Goal: Transaction & Acquisition: Purchase product/service

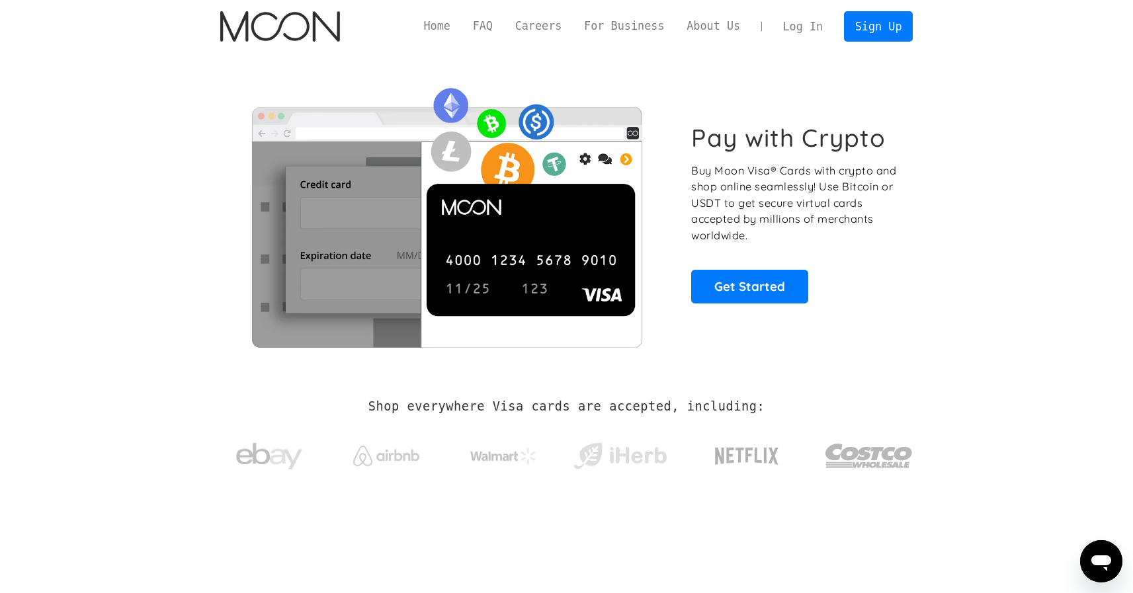
click at [931, 181] on div "Pay with Crypto Buy Moon Visa® Cards with crypto and shop online seamlessly! Us…" at bounding box center [566, 213] width 732 height 321
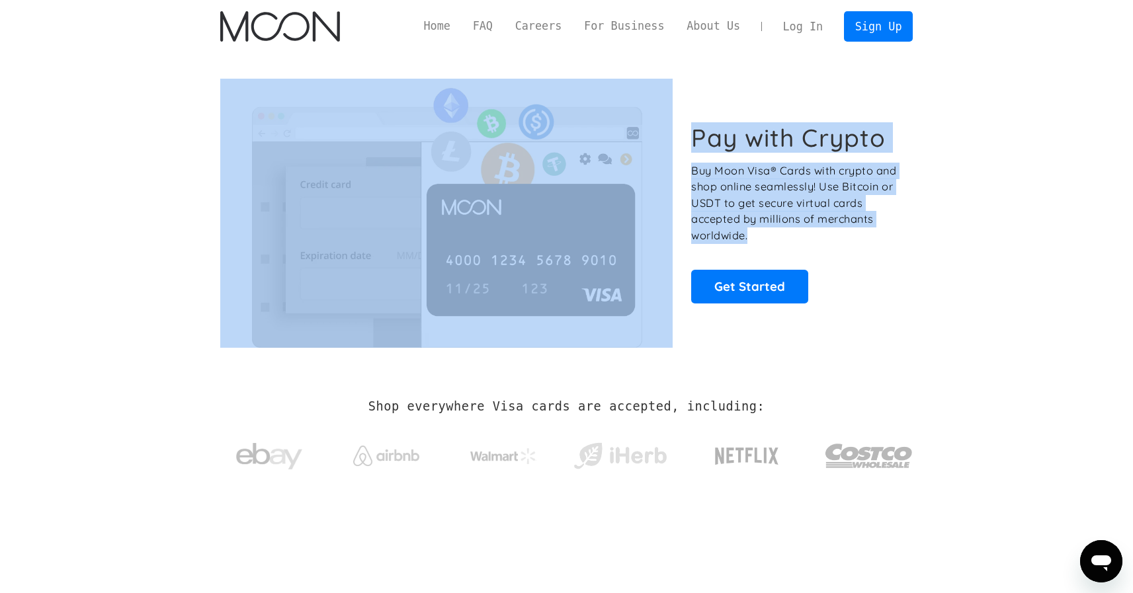
drag, startPoint x: 865, startPoint y: 222, endPoint x: 908, endPoint y: 249, distance: 50.5
click at [906, 248] on div "Pay with Crypto Buy Moon Visa® Cards with crypto and shop online seamlessly! Us…" at bounding box center [566, 213] width 693 height 269
click at [908, 249] on div "Pay with Crypto Buy Moon Visa® Cards with crypto and shop online seamlessly! Us…" at bounding box center [566, 213] width 693 height 269
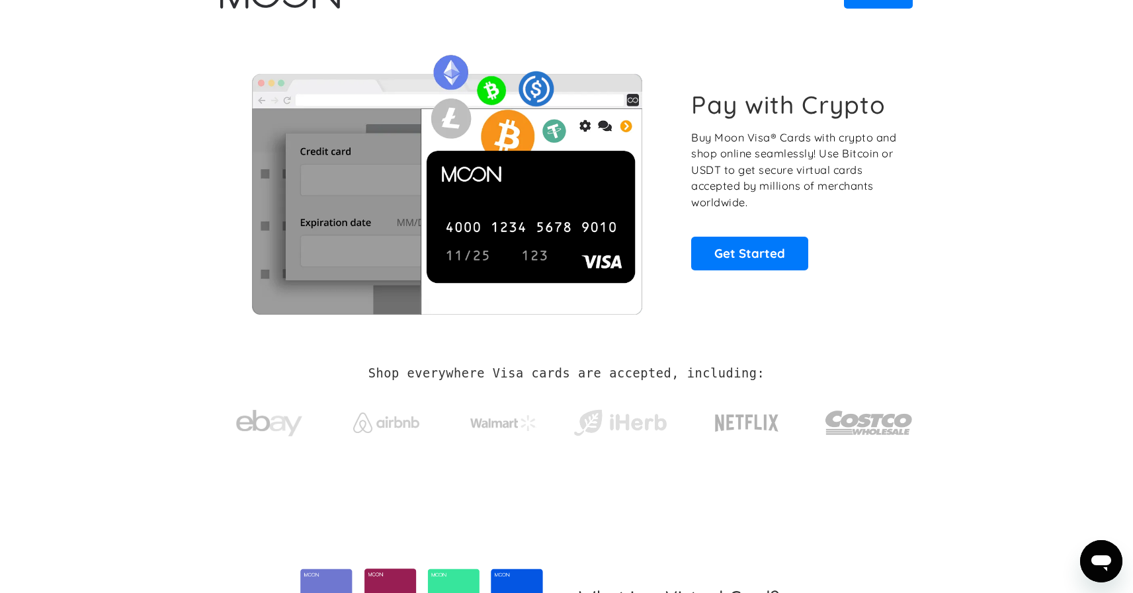
scroll to position [79, 0]
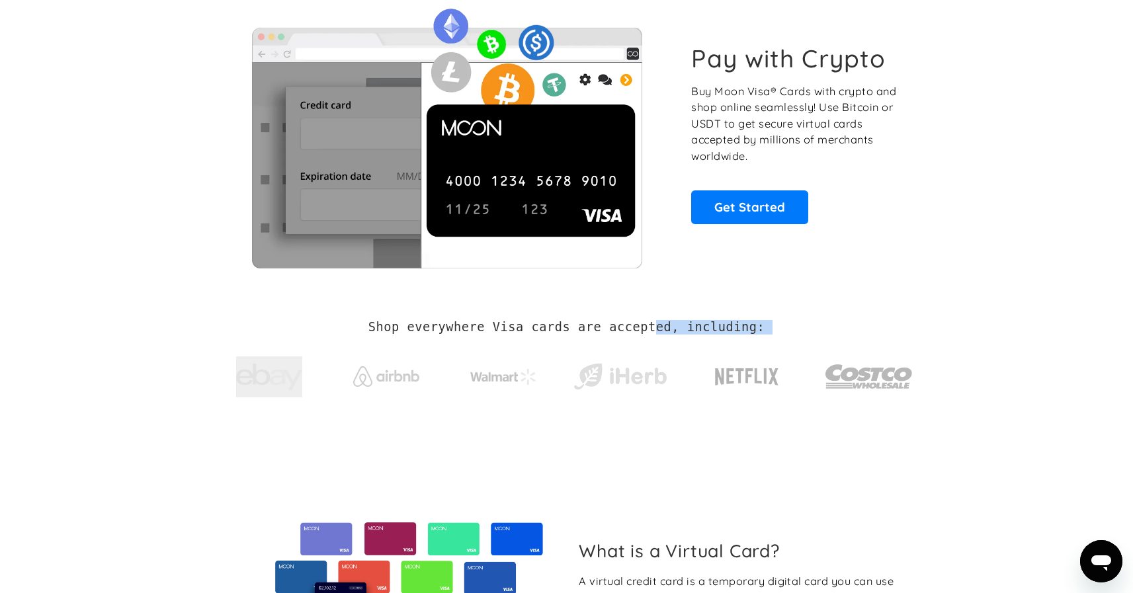
drag, startPoint x: 343, startPoint y: 328, endPoint x: 824, endPoint y: 322, distance: 481.7
click at [786, 322] on div "Shop everywhere Visa cards are accepted, including:" at bounding box center [566, 364] width 693 height 89
click at [824, 322] on div "Shop everywhere Visa cards are accepted, including:" at bounding box center [566, 364] width 693 height 89
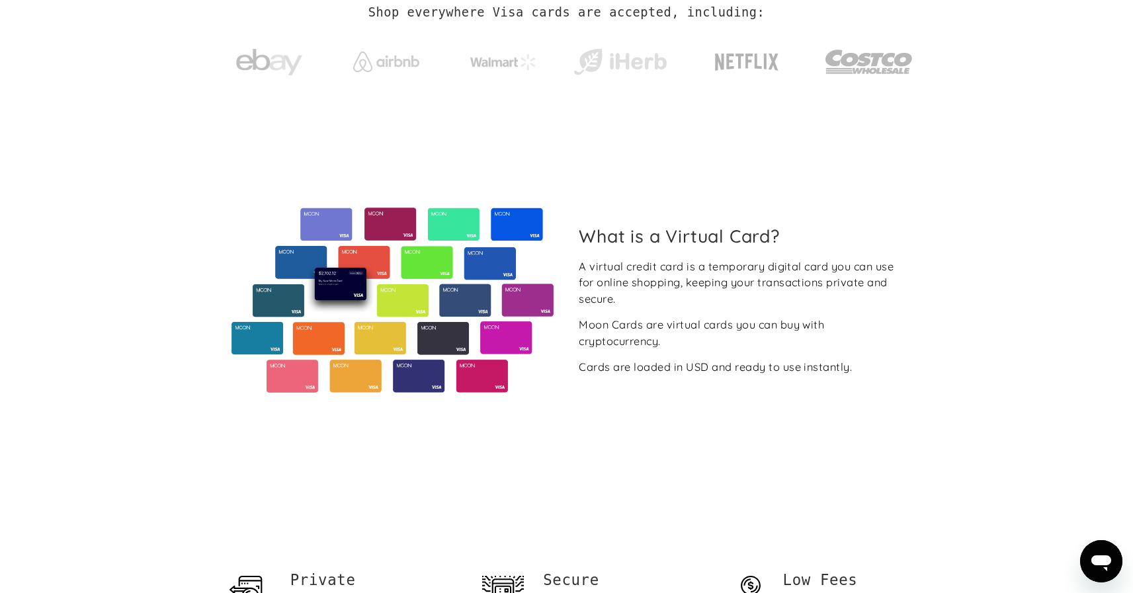
scroll to position [0, 0]
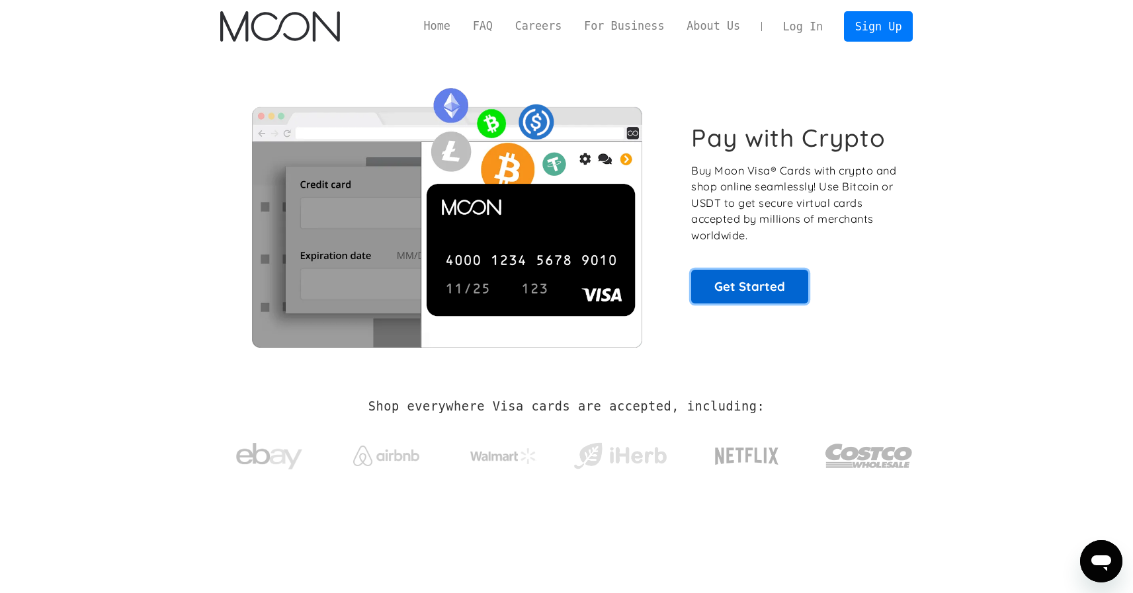
click at [748, 288] on link "Get Started" at bounding box center [749, 286] width 117 height 33
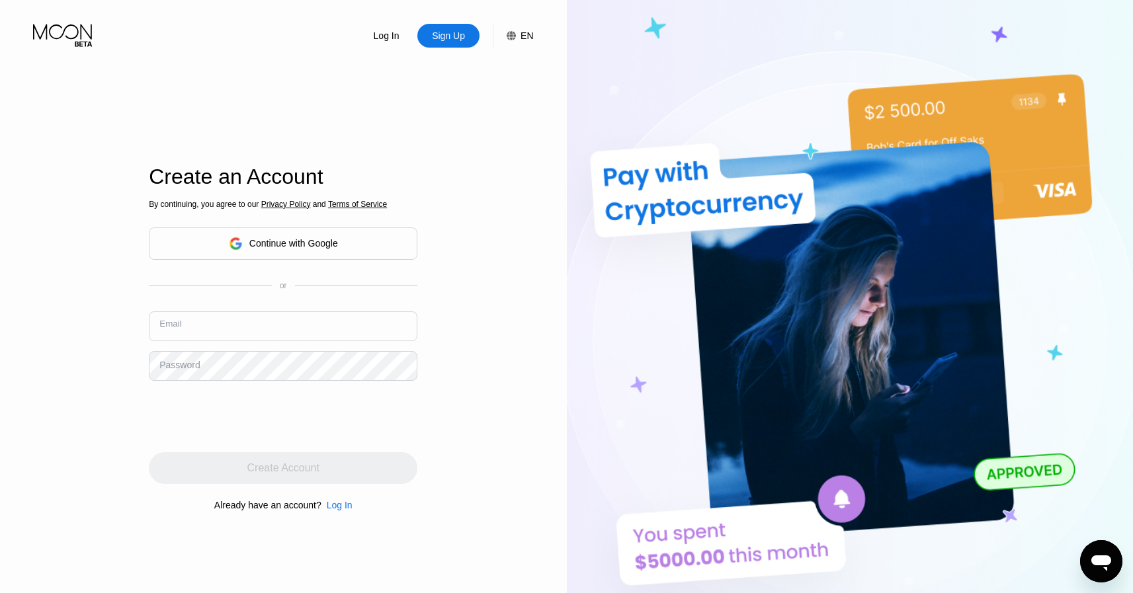
click at [302, 319] on input "text" at bounding box center [283, 327] width 269 height 30
click at [463, 261] on div "Log In Sign Up EN Language English Save Create an Account By continuing, you ag…" at bounding box center [283, 326] width 567 height 653
click at [451, 36] on div "Sign Up" at bounding box center [449, 35] width 36 height 13
click at [446, 38] on div "Sign Up" at bounding box center [449, 35] width 36 height 13
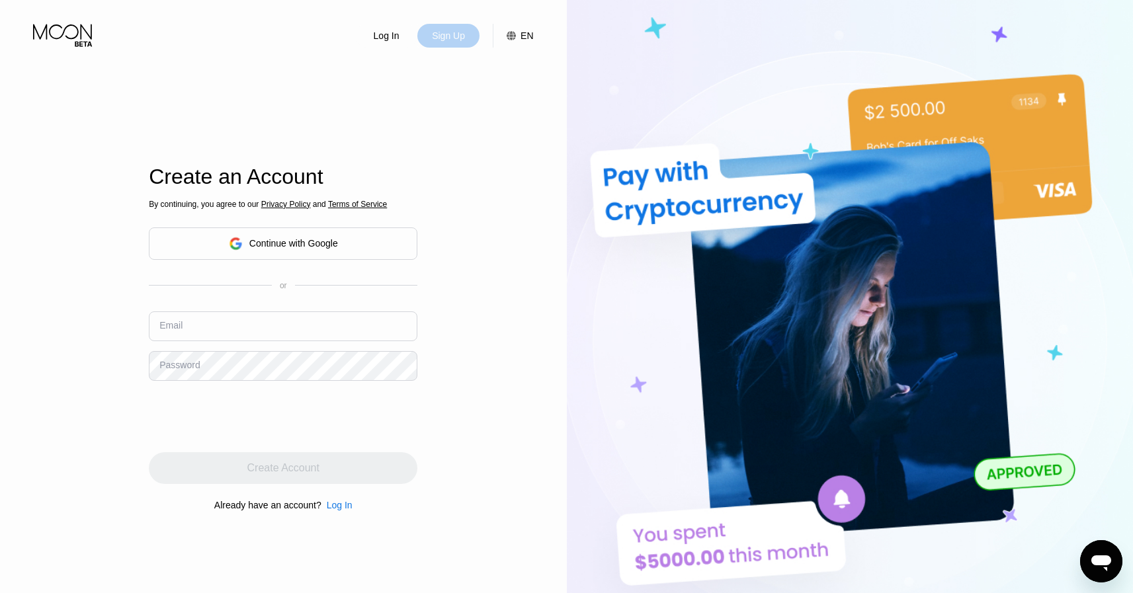
click at [446, 38] on div "Sign Up" at bounding box center [449, 35] width 36 height 13
click at [365, 241] on div "Continue with Google" at bounding box center [283, 244] width 269 height 32
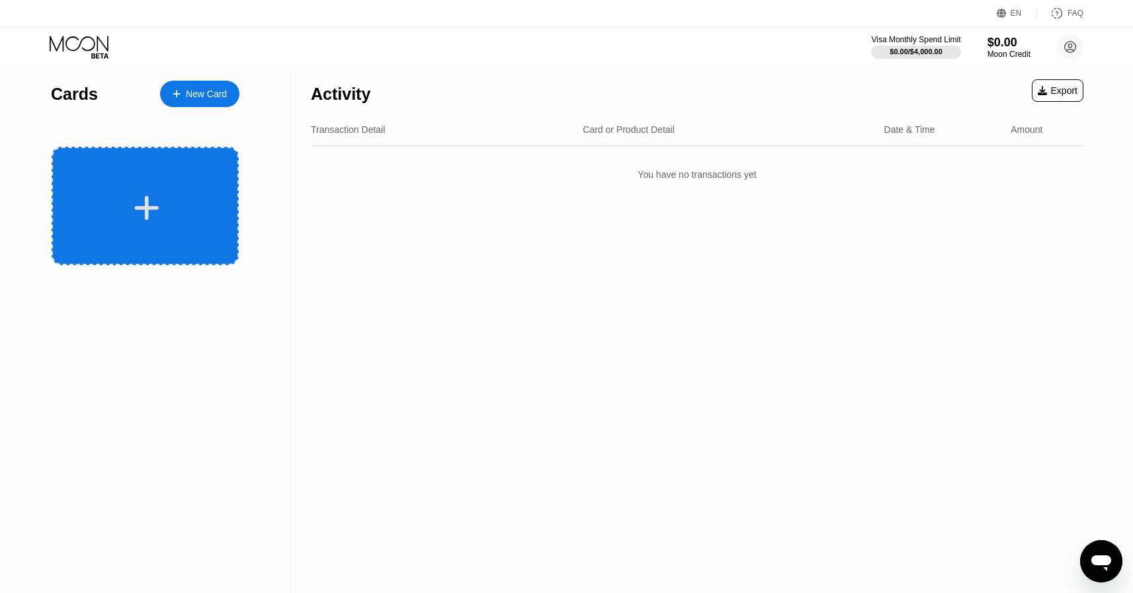
click at [159, 214] on icon at bounding box center [147, 208] width 26 height 30
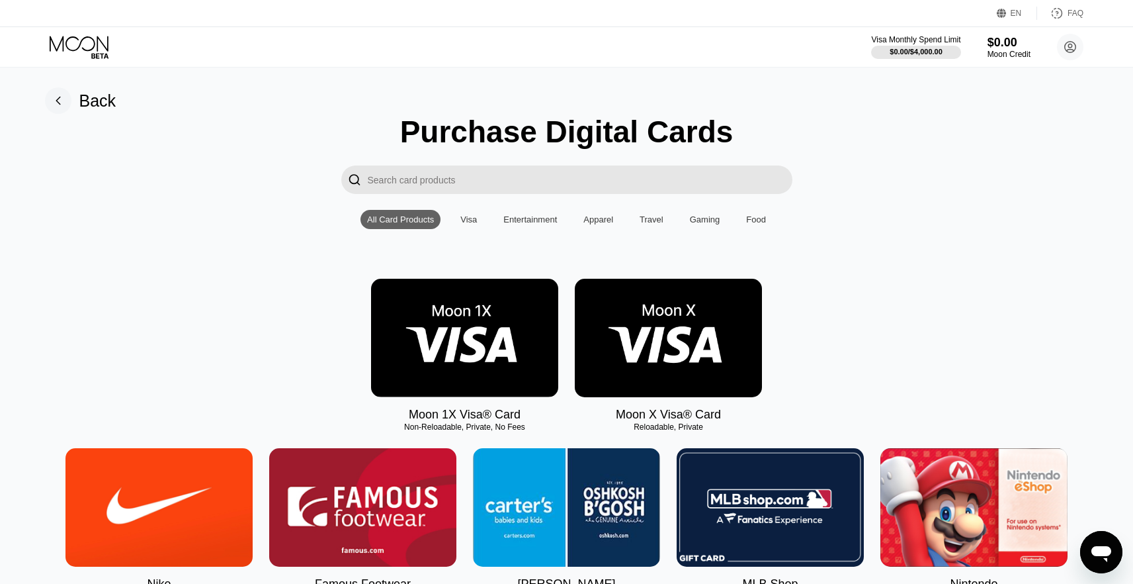
click at [468, 343] on img at bounding box center [464, 338] width 187 height 118
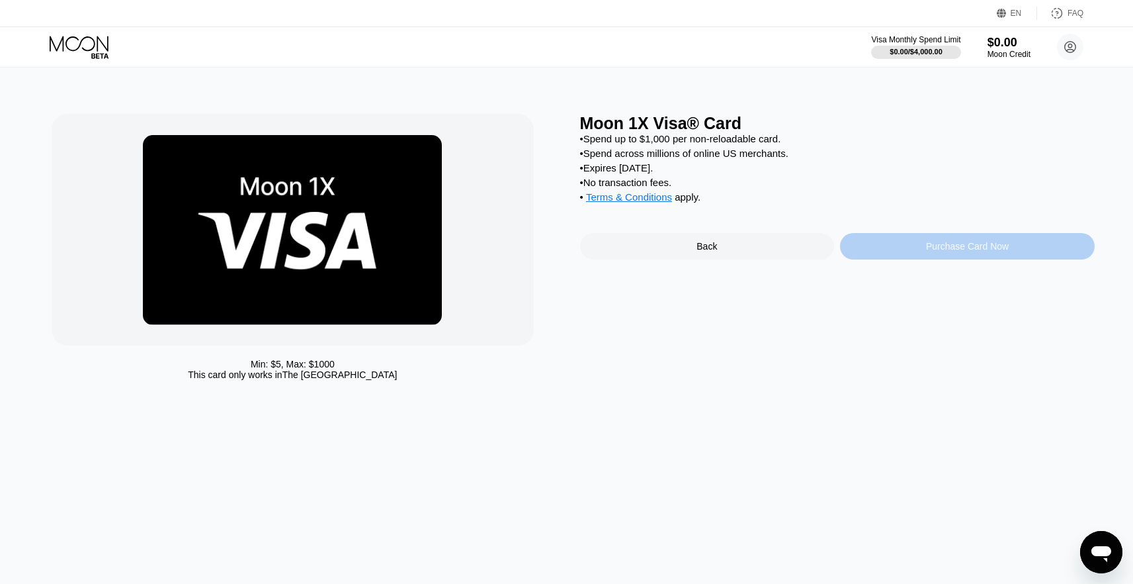
click at [947, 251] on div "Purchase Card Now" at bounding box center [967, 246] width 83 height 11
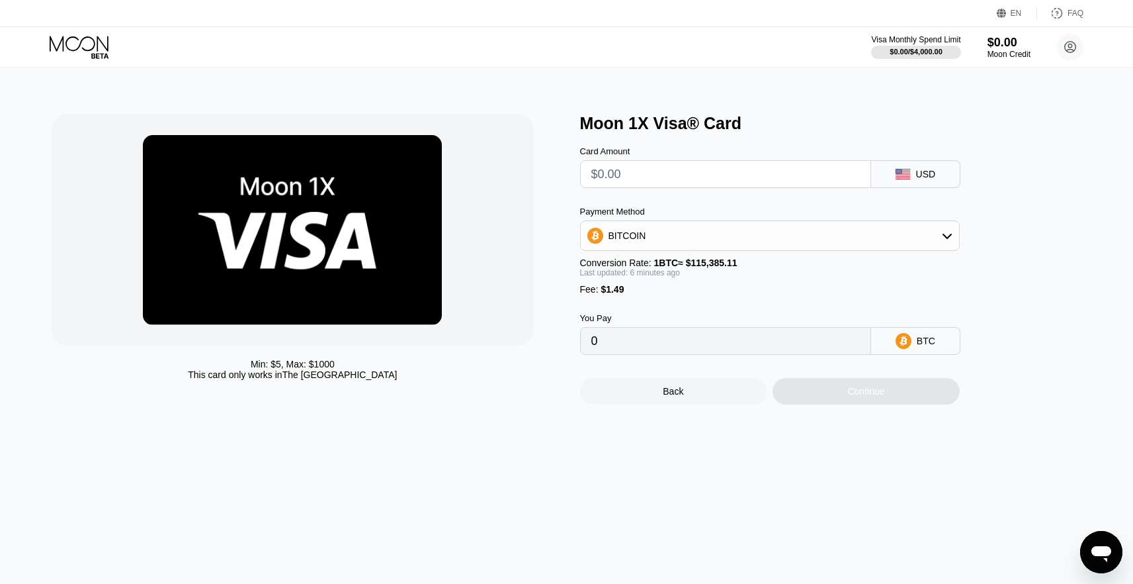
click at [691, 179] on input "text" at bounding box center [725, 174] width 269 height 26
type input "$1"
type input "0.00002156"
type input "0"
type input "$1"
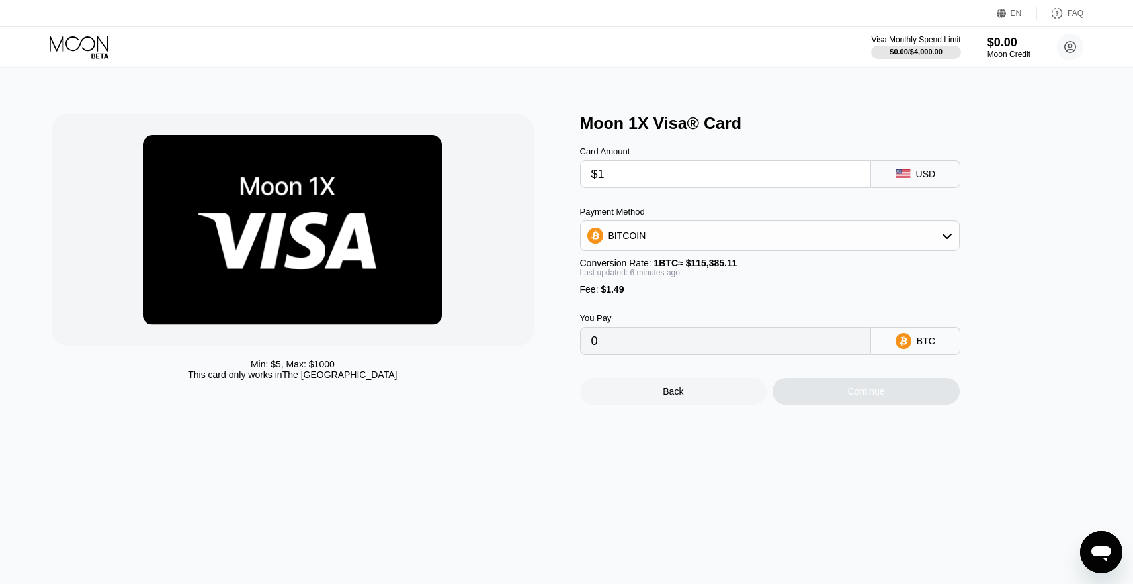
type input "0.00002156"
type input "$130"
type input "0.00113836"
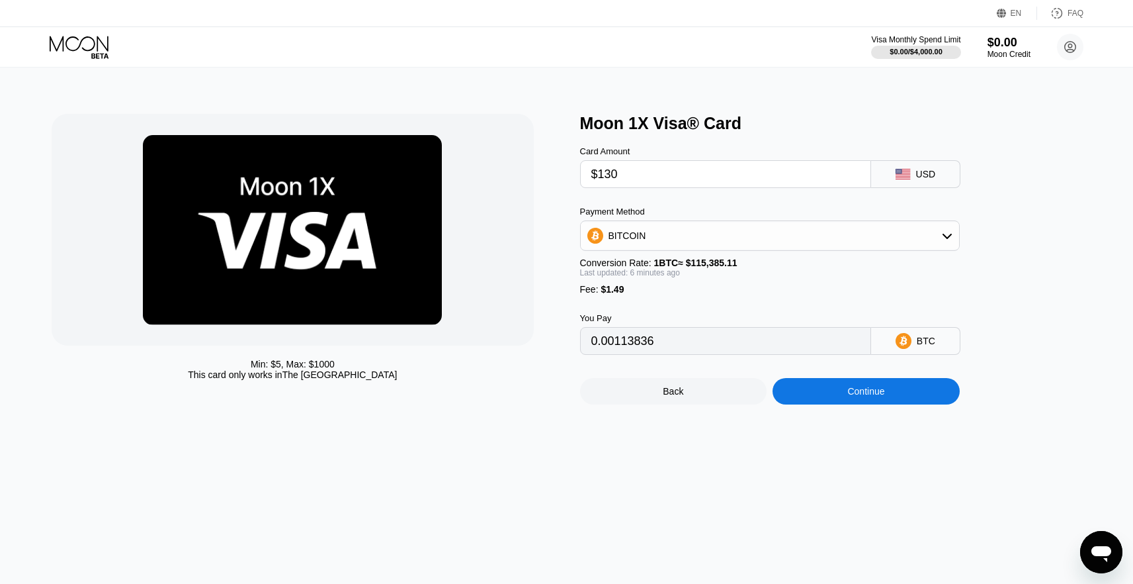
drag, startPoint x: 620, startPoint y: 174, endPoint x: 611, endPoint y: 174, distance: 8.6
click at [611, 174] on input "$130" at bounding box center [725, 174] width 269 height 26
type input "$132"
type input "0.00115567"
click at [630, 172] on input "$132" at bounding box center [725, 174] width 269 height 26
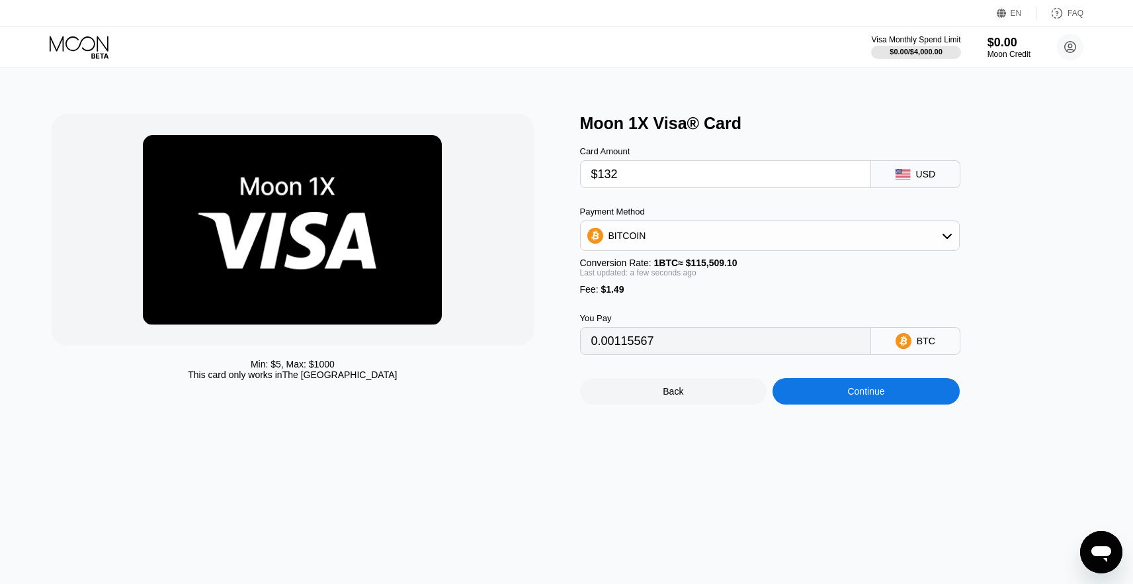
click at [630, 171] on input "$132" at bounding box center [725, 174] width 269 height 26
type input "$12"
type input "0.00011679"
type input "$122"
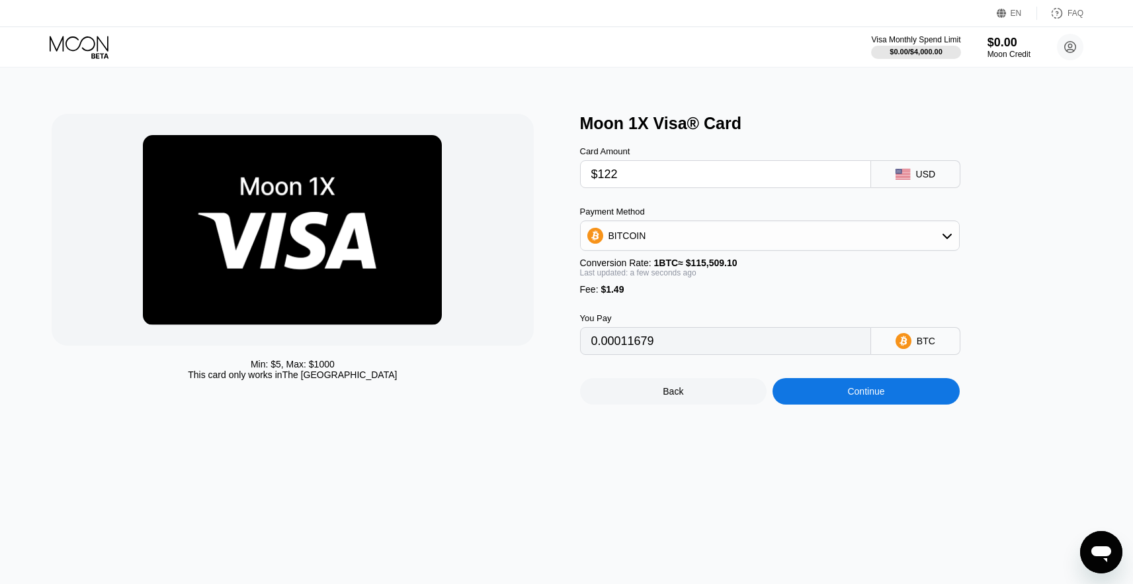
type input "0.00106910"
type input "$122"
click at [689, 152] on div "Card Amount" at bounding box center [725, 151] width 291 height 10
click at [872, 394] on div "Continue" at bounding box center [865, 391] width 37 height 11
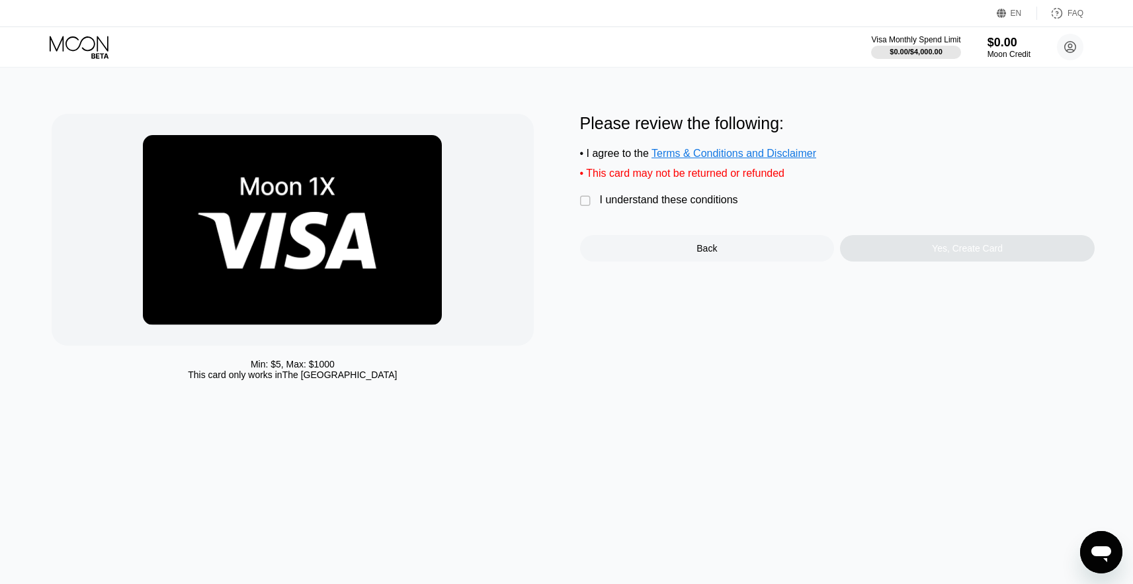
click at [591, 203] on div "" at bounding box center [586, 201] width 13 height 13
click at [970, 253] on div "Yes, Create Card" at bounding box center [967, 248] width 71 height 11
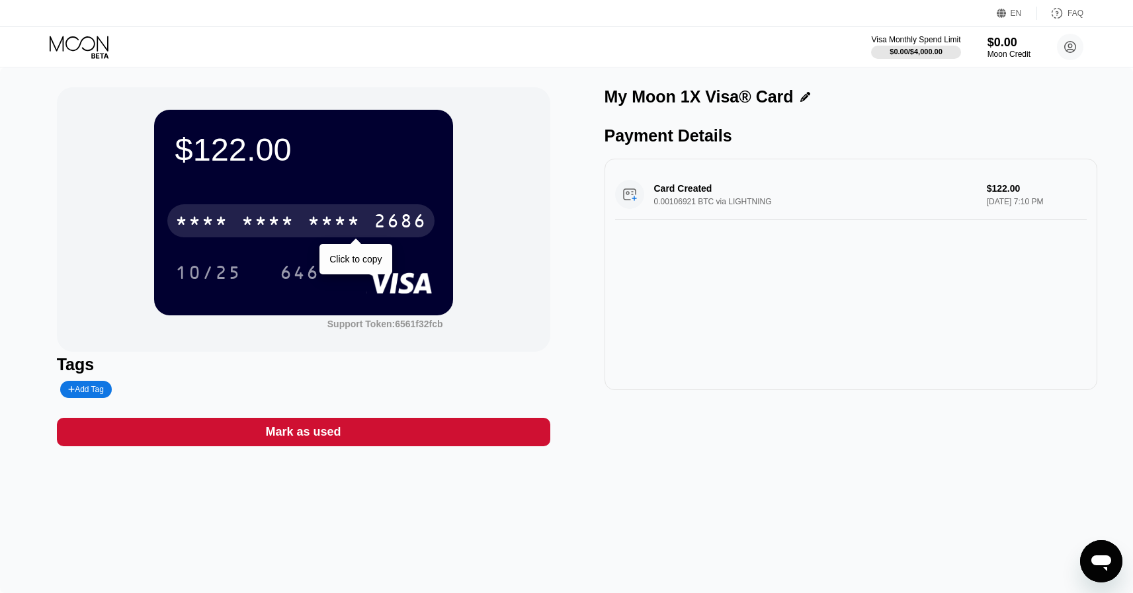
click at [319, 220] on div "* * * *" at bounding box center [334, 222] width 53 height 21
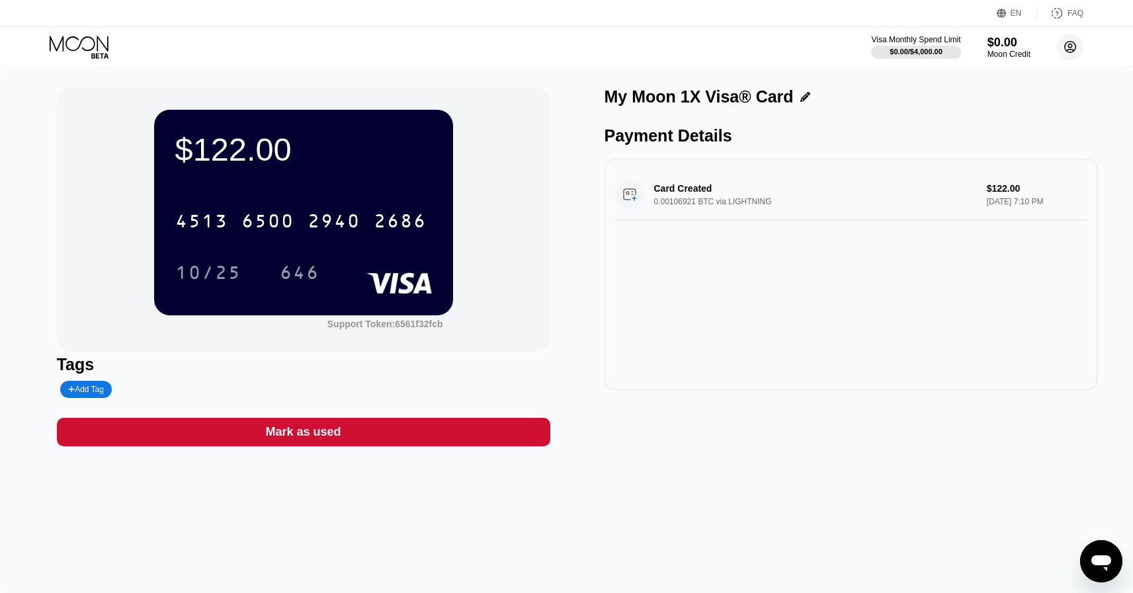
click at [1070, 44] on icon at bounding box center [1070, 47] width 26 height 26
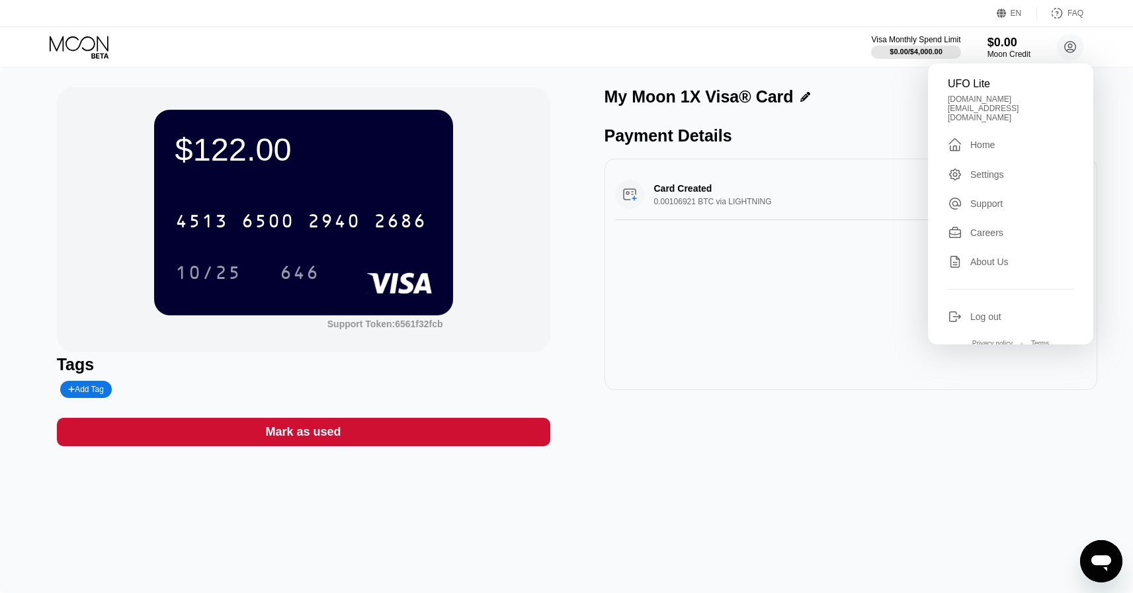
click at [979, 140] on div "Home" at bounding box center [983, 145] width 24 height 11
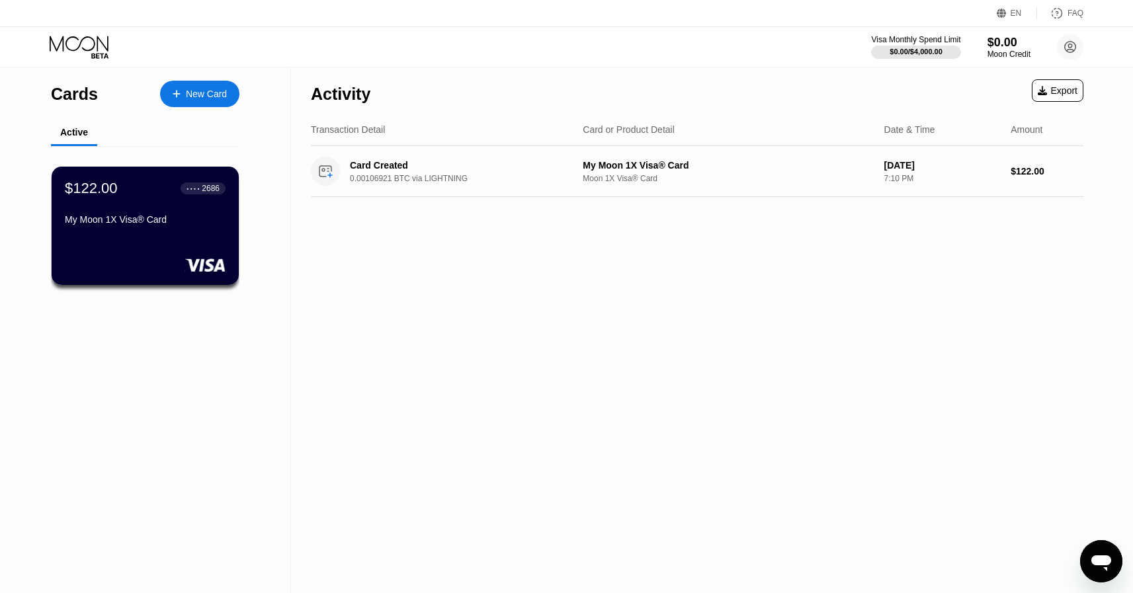
click at [1076, 45] on circle at bounding box center [1070, 47] width 26 height 26
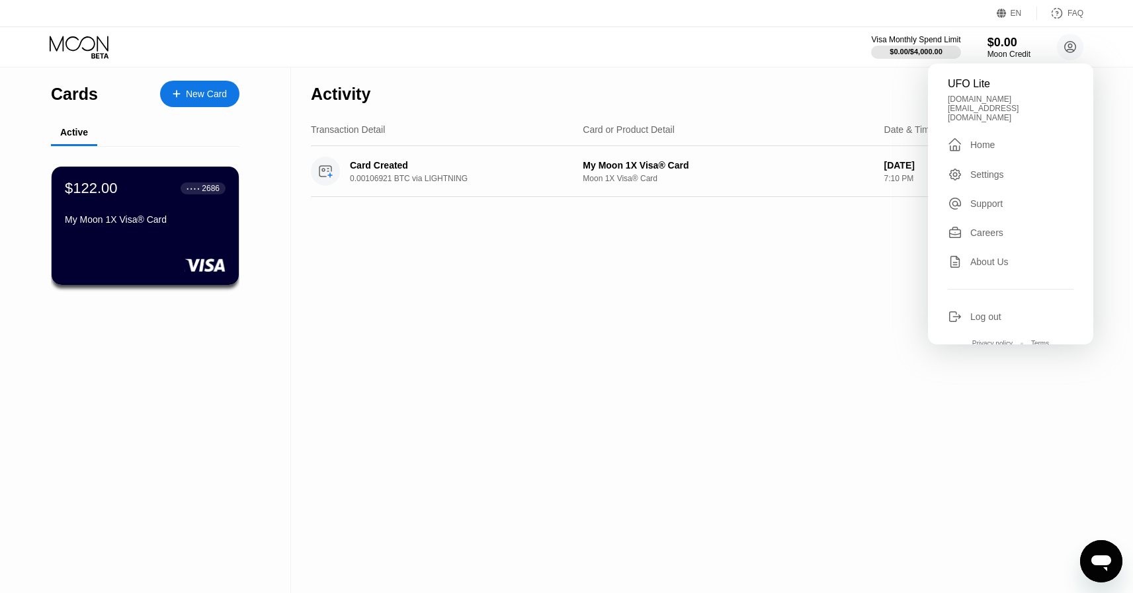
click at [991, 169] on div "Settings" at bounding box center [988, 174] width 34 height 11
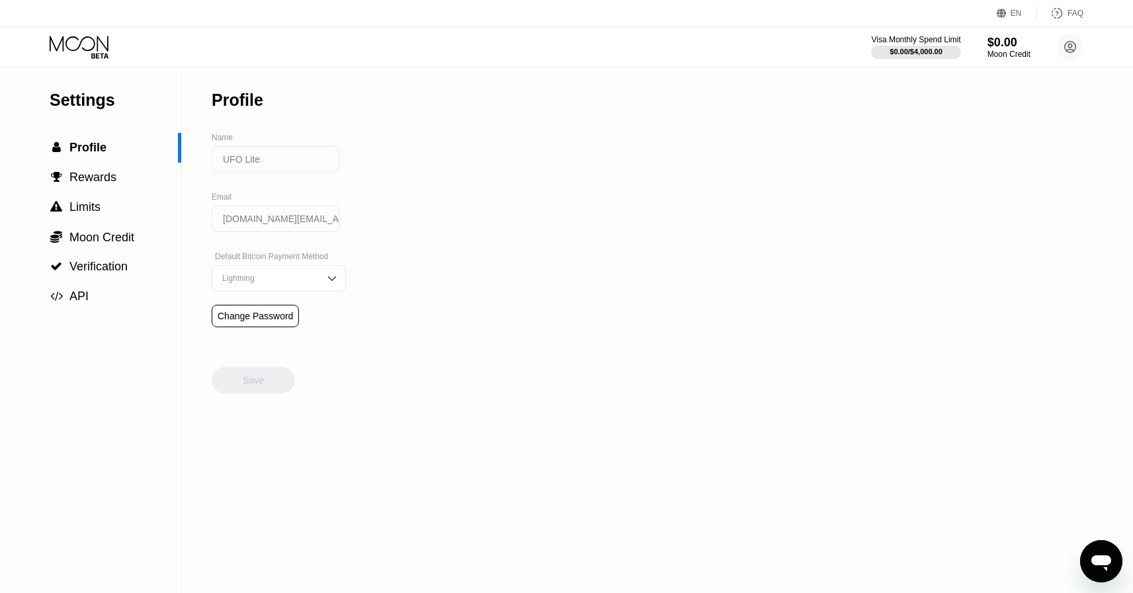
click at [269, 152] on input "UFO Lite" at bounding box center [276, 159] width 128 height 26
click at [251, 159] on input "UFO Lite" at bounding box center [276, 159] width 128 height 26
click at [265, 161] on input "UFO Lite" at bounding box center [276, 159] width 128 height 26
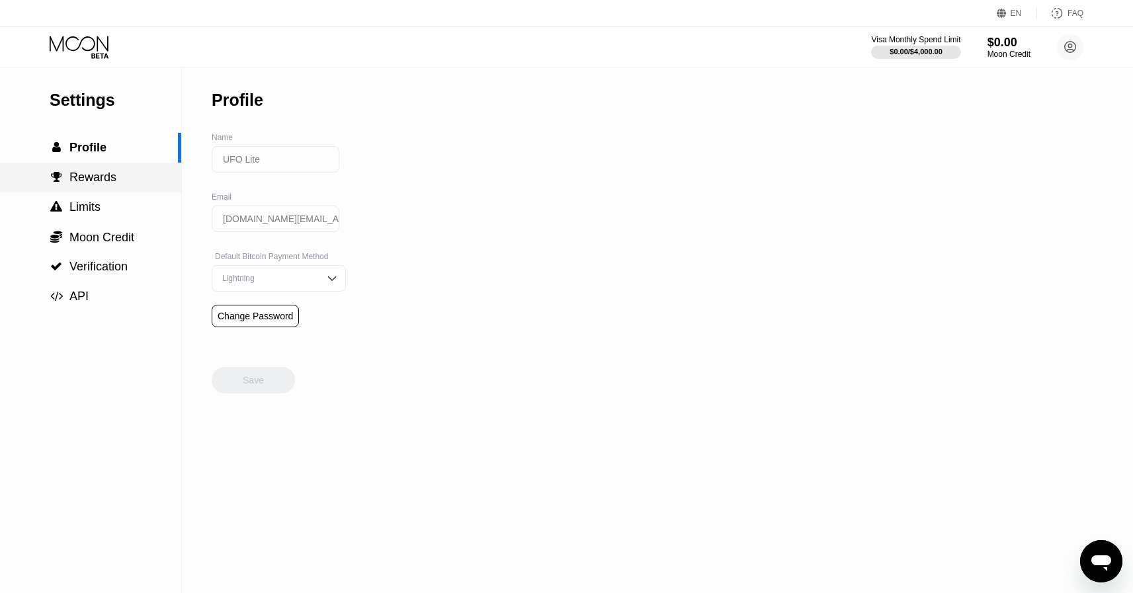
click at [112, 179] on span "Rewards" at bounding box center [92, 177] width 47 height 13
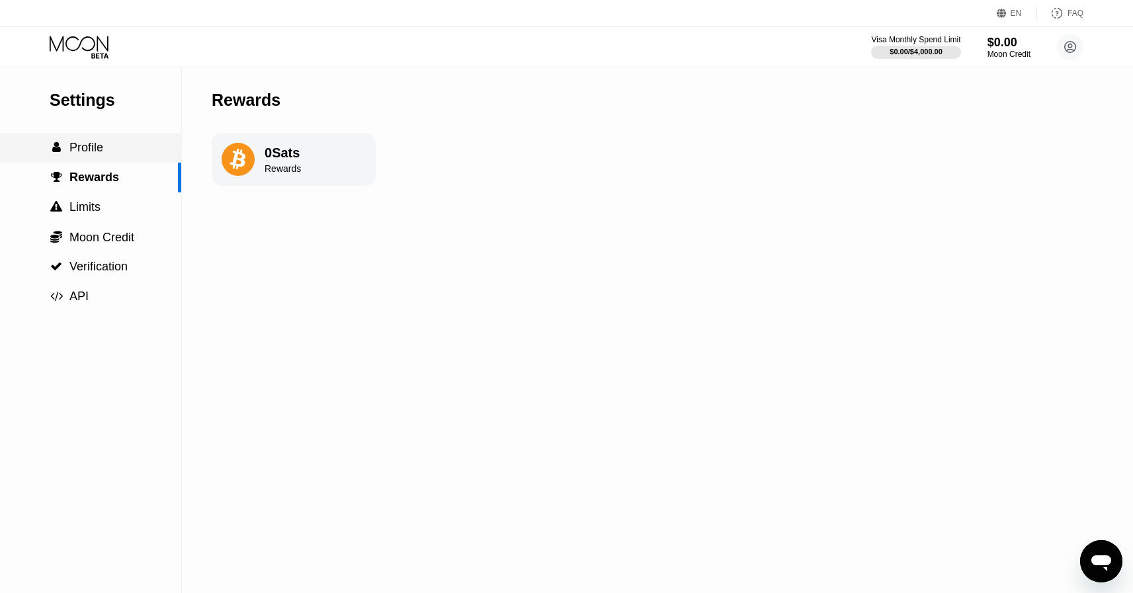
click at [115, 145] on div " Profile" at bounding box center [90, 148] width 181 height 14
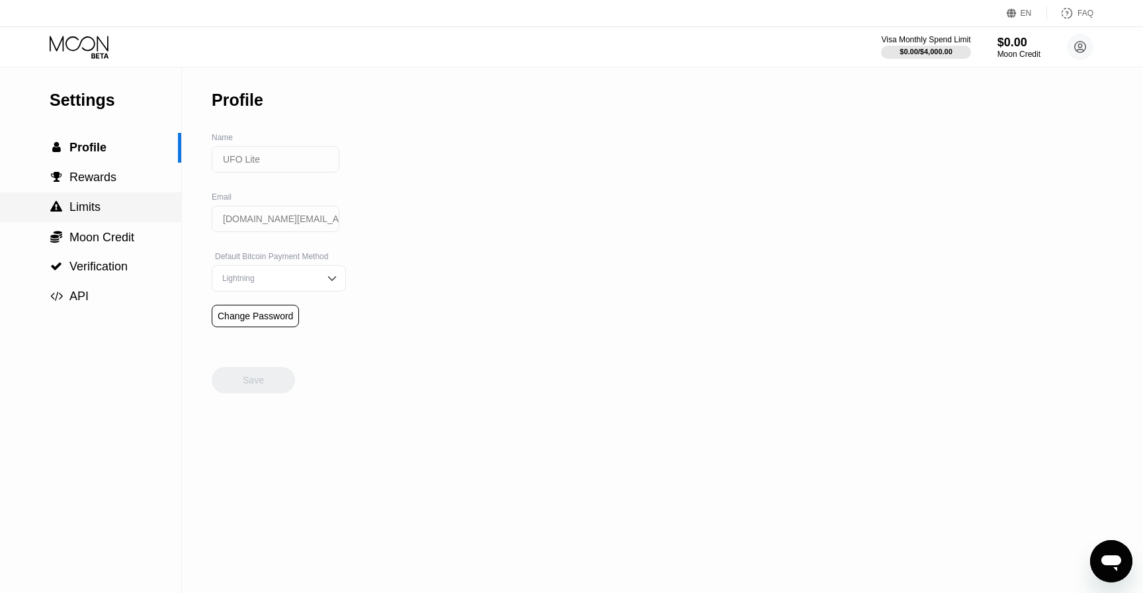
click at [95, 193] on div " Limits" at bounding box center [90, 208] width 181 height 30
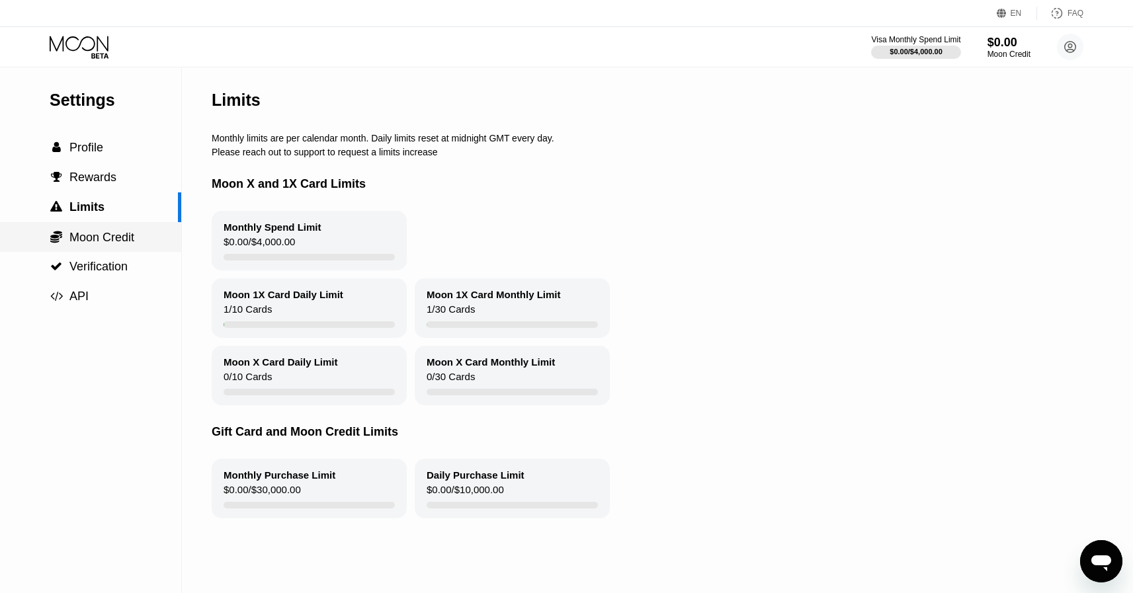
click at [105, 231] on span "Moon Credit" at bounding box center [101, 237] width 65 height 13
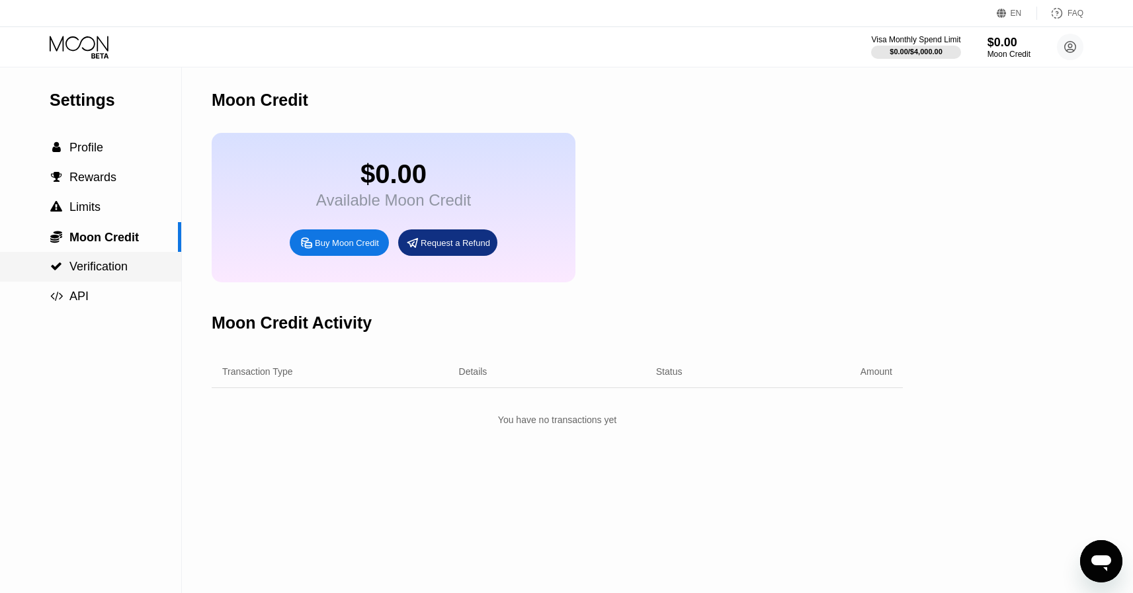
click at [101, 265] on span "Verification" at bounding box center [98, 266] width 58 height 13
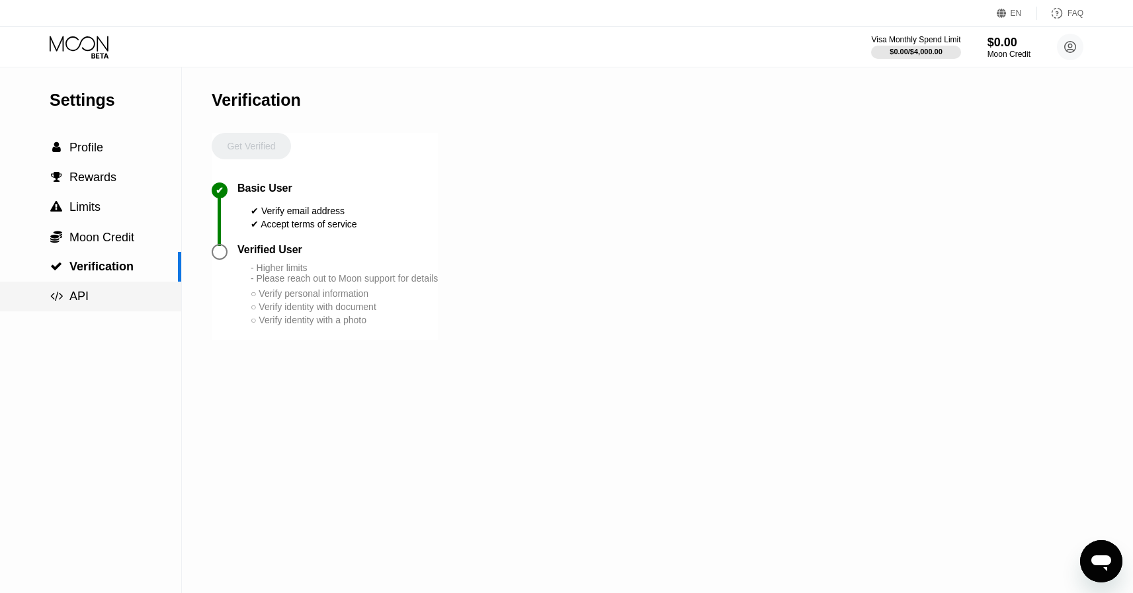
click at [94, 302] on div " API" at bounding box center [90, 297] width 181 height 14
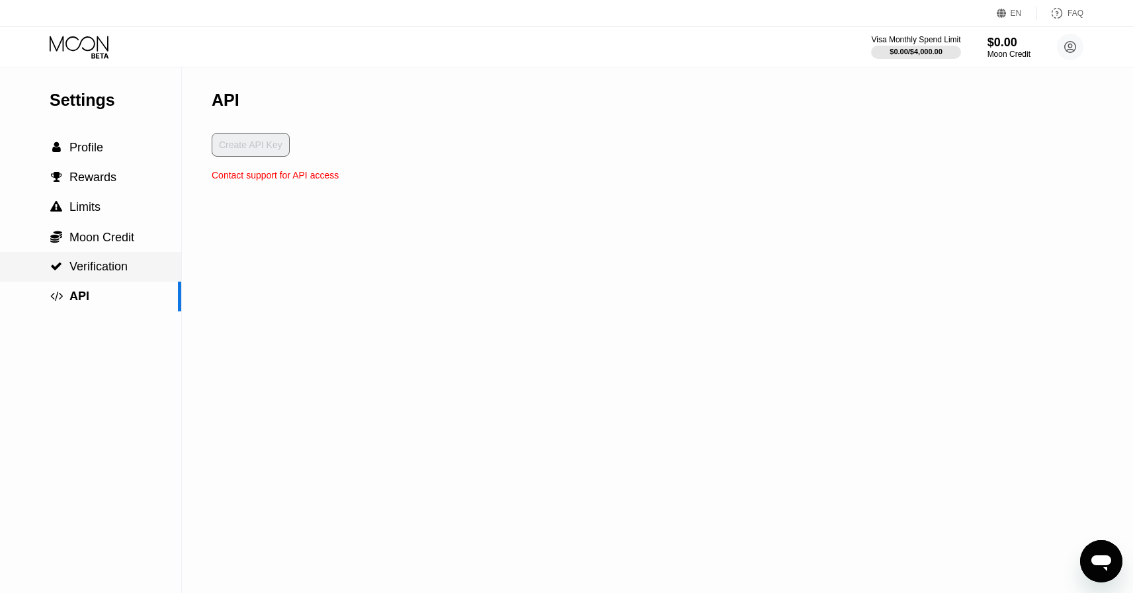
click at [101, 263] on span "Verification" at bounding box center [98, 266] width 58 height 13
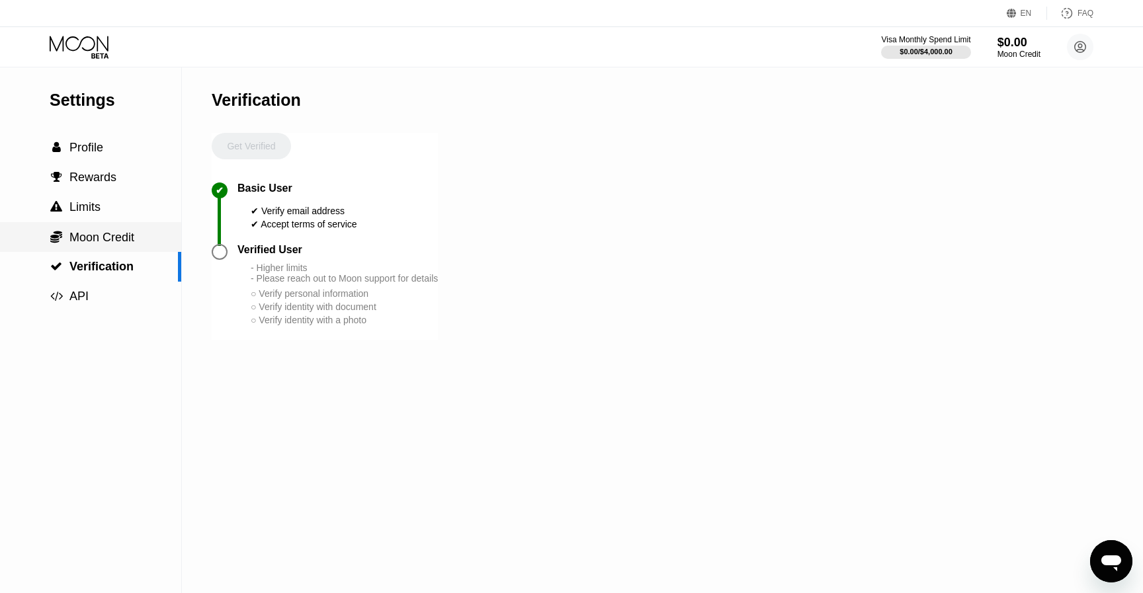
click at [94, 228] on div " Moon Credit" at bounding box center [90, 237] width 181 height 30
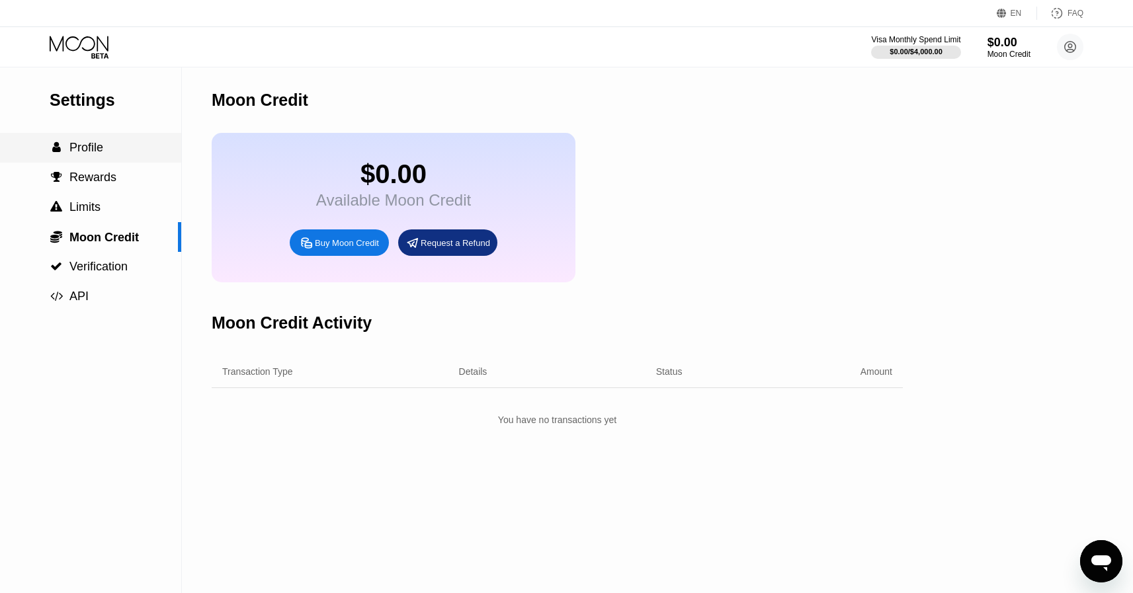
click at [116, 139] on div " Profile" at bounding box center [90, 148] width 181 height 30
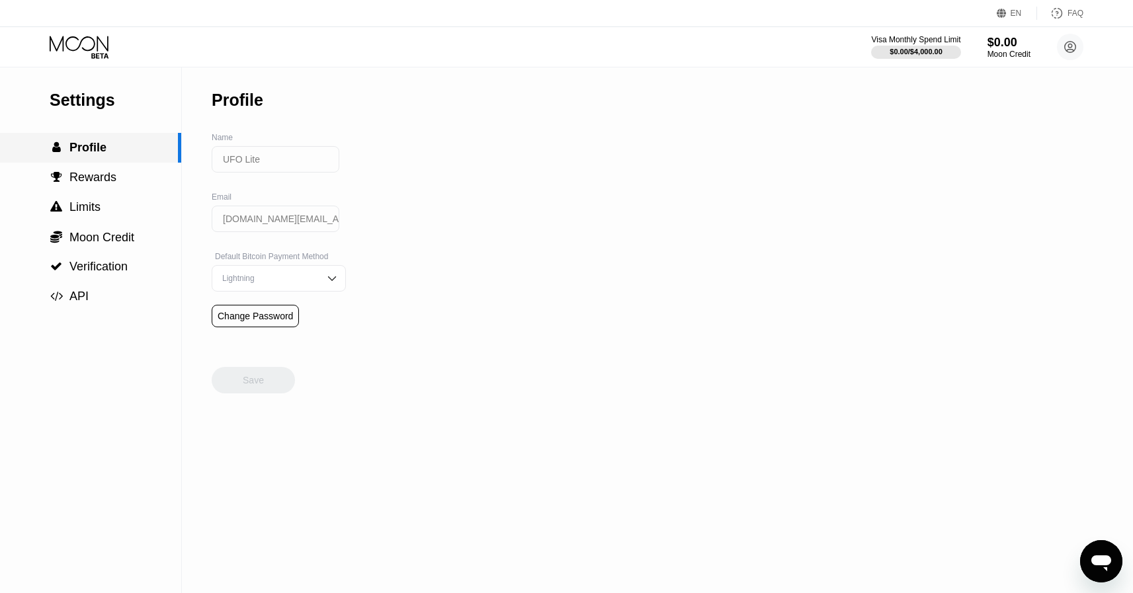
click at [69, 144] on span "Profile" at bounding box center [87, 147] width 37 height 13
click at [89, 46] on icon at bounding box center [81, 47] width 62 height 23
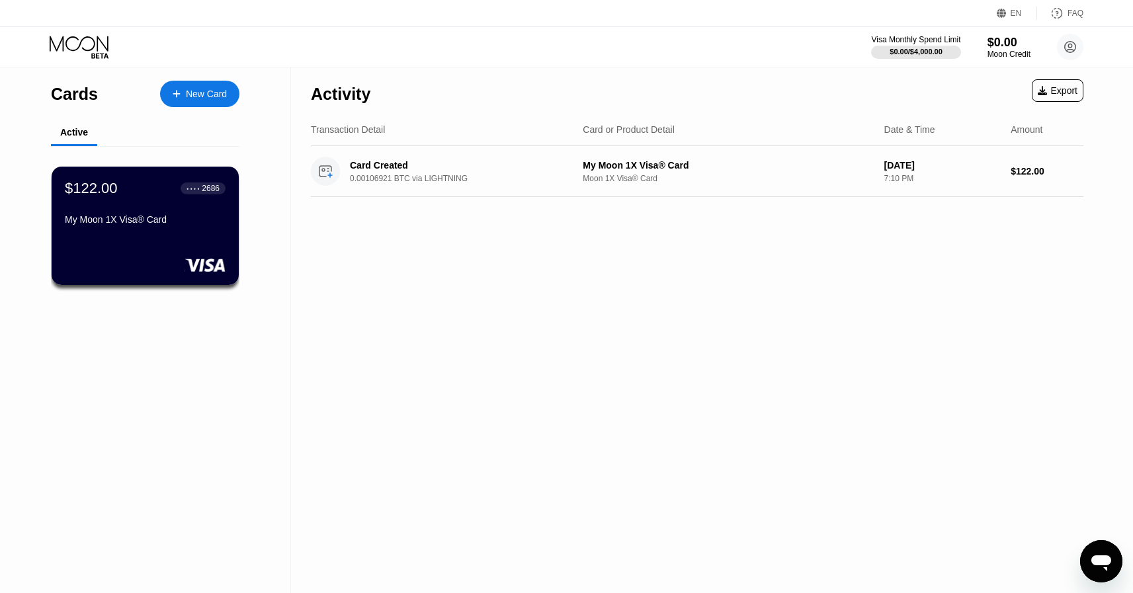
click at [127, 245] on div "$122.00 ● ● ● ● 2686 My Moon 1X Visa® Card" at bounding box center [145, 226] width 187 height 118
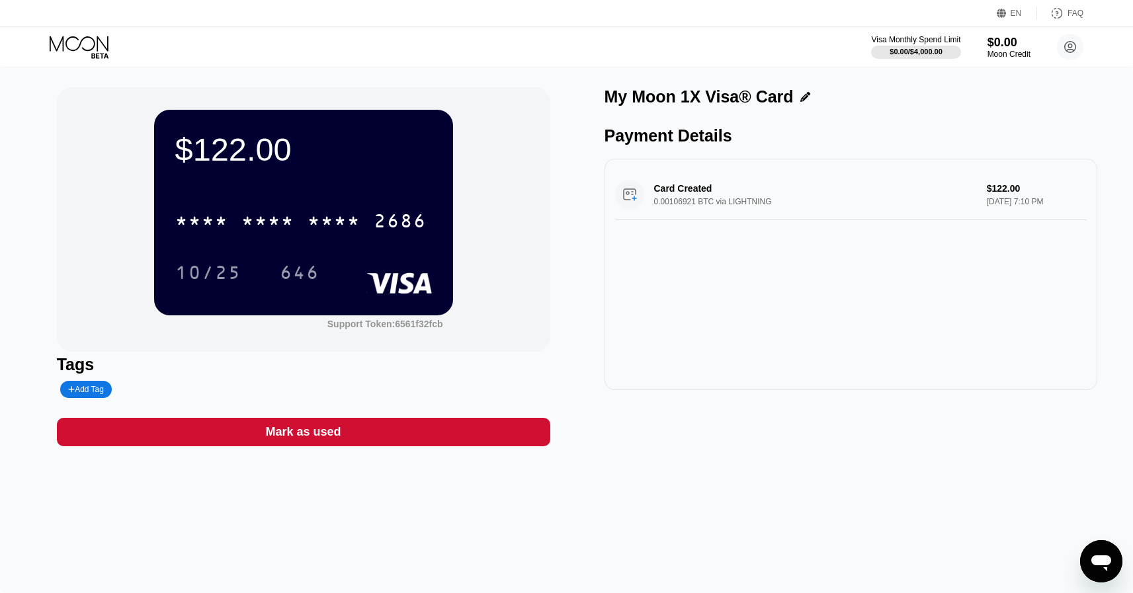
click at [728, 203] on div "Card Created 0.00106921 BTC via LIGHTNING $122.00 [DATE] 7:10 PM" at bounding box center [851, 194] width 472 height 51
click at [728, 202] on div "Card Created 0.00106921 BTC via LIGHTNING $122.00 [DATE] 7:10 PM" at bounding box center [851, 194] width 472 height 51
click at [762, 201] on div "Card Created 0.00106921 BTC via LIGHTNING $122.00 [DATE] 7:10 PM" at bounding box center [851, 194] width 472 height 51
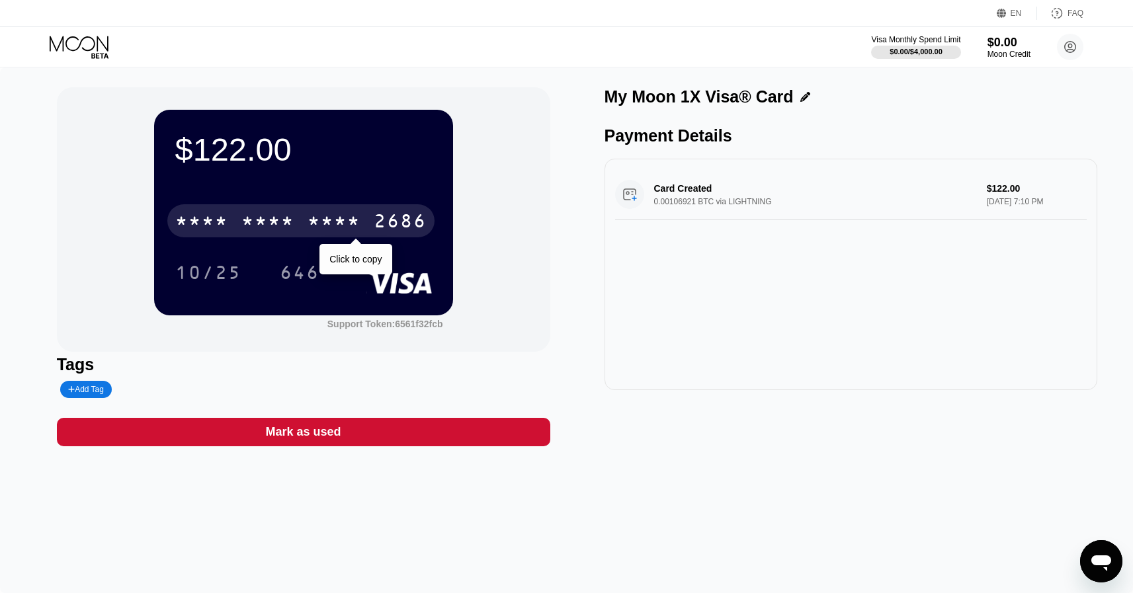
click at [375, 217] on div "2686" at bounding box center [400, 222] width 53 height 21
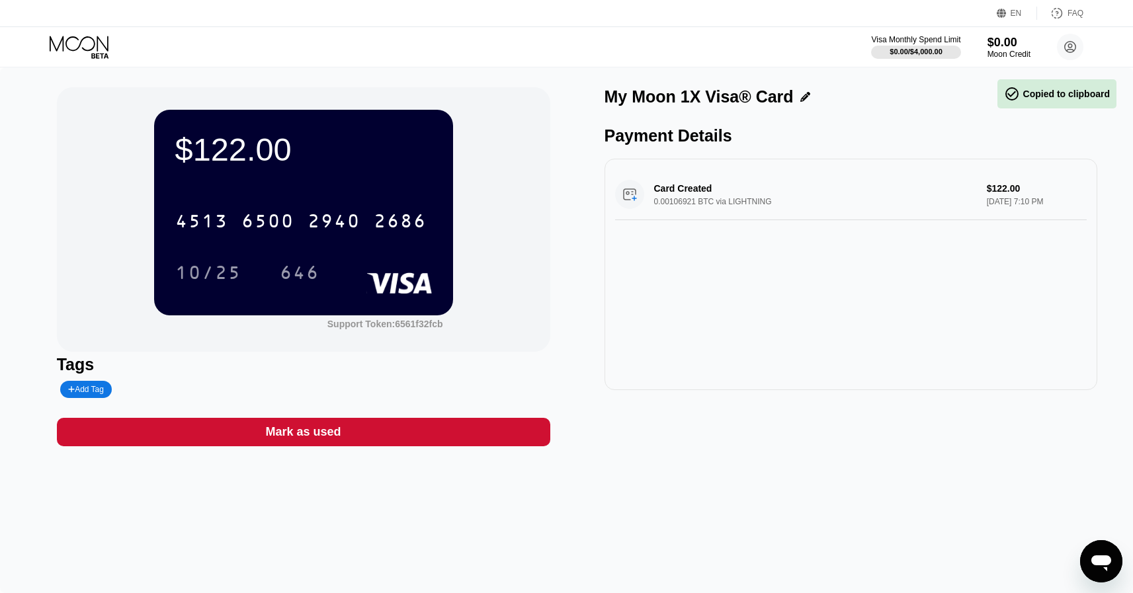
click at [94, 36] on icon at bounding box center [81, 47] width 62 height 23
